Goal: Information Seeking & Learning: Learn about a topic

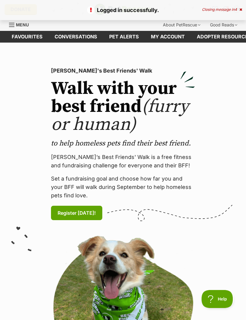
click at [22, 40] on link "Favourites" at bounding box center [27, 37] width 43 height 12
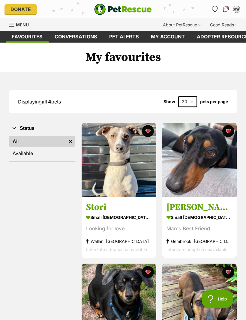
click at [106, 168] on img at bounding box center [118, 160] width 75 height 75
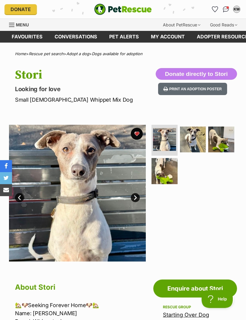
click at [190, 140] on img at bounding box center [193, 139] width 26 height 26
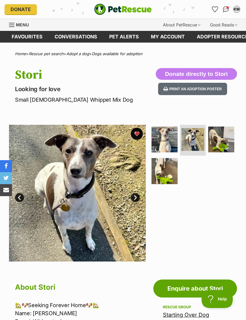
click at [216, 134] on img at bounding box center [221, 139] width 26 height 26
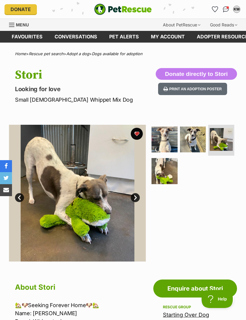
click at [163, 170] on img at bounding box center [164, 171] width 26 height 26
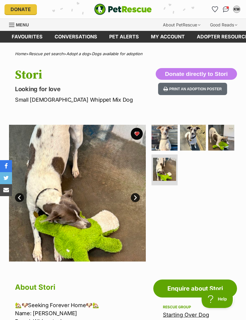
click at [135, 197] on link "Next" at bounding box center [135, 197] width 9 height 9
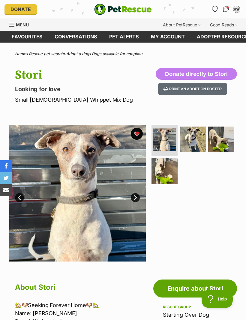
click at [136, 196] on link "Next" at bounding box center [135, 197] width 9 height 9
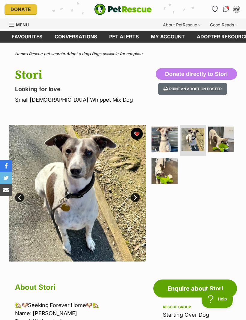
click at [138, 198] on link "Next" at bounding box center [135, 197] width 9 height 9
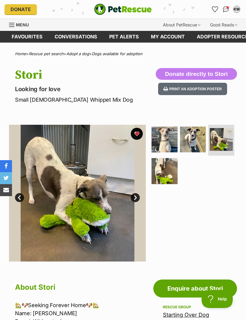
click at [131, 197] on link "Next" at bounding box center [135, 197] width 9 height 9
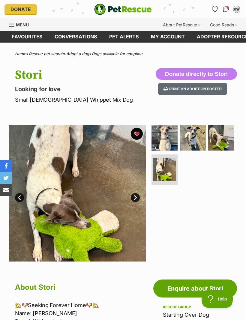
click at [134, 196] on link "Next" at bounding box center [135, 197] width 9 height 9
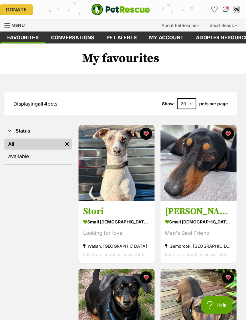
click at [180, 312] on img at bounding box center [199, 300] width 75 height 75
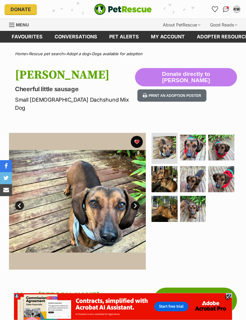
click at [29, 40] on link "Favourites" at bounding box center [27, 37] width 43 height 12
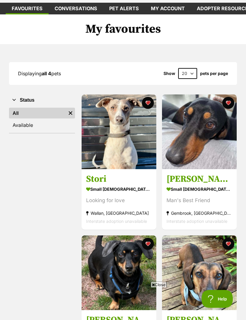
scroll to position [28, 0]
click at [123, 146] on img at bounding box center [118, 131] width 75 height 75
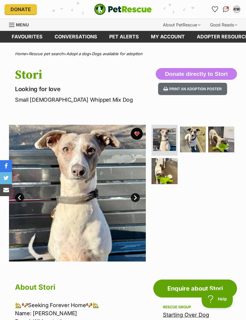
click at [134, 200] on link "Next" at bounding box center [135, 197] width 9 height 9
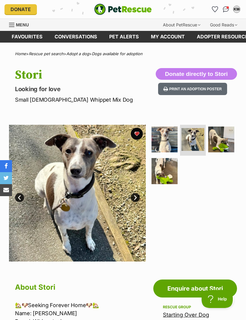
click at [133, 200] on link "Next" at bounding box center [135, 197] width 9 height 9
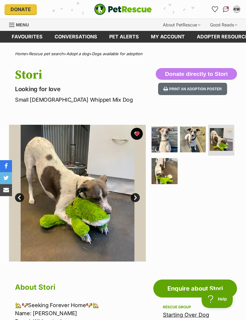
click at [135, 200] on link "Next" at bounding box center [135, 197] width 9 height 9
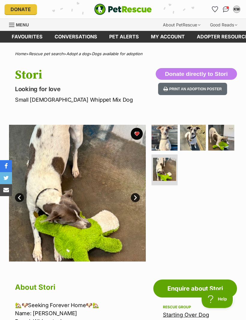
click at [135, 197] on link "Next" at bounding box center [135, 197] width 9 height 9
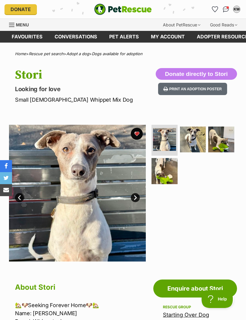
click at [165, 178] on img at bounding box center [164, 171] width 26 height 26
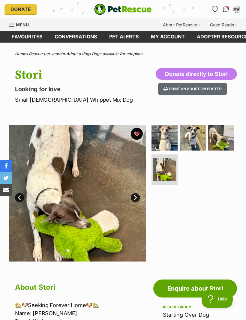
click at [164, 140] on img at bounding box center [164, 138] width 26 height 26
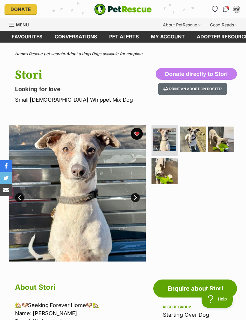
click at [194, 139] on img at bounding box center [193, 139] width 26 height 26
